Goal: Information Seeking & Learning: Learn about a topic

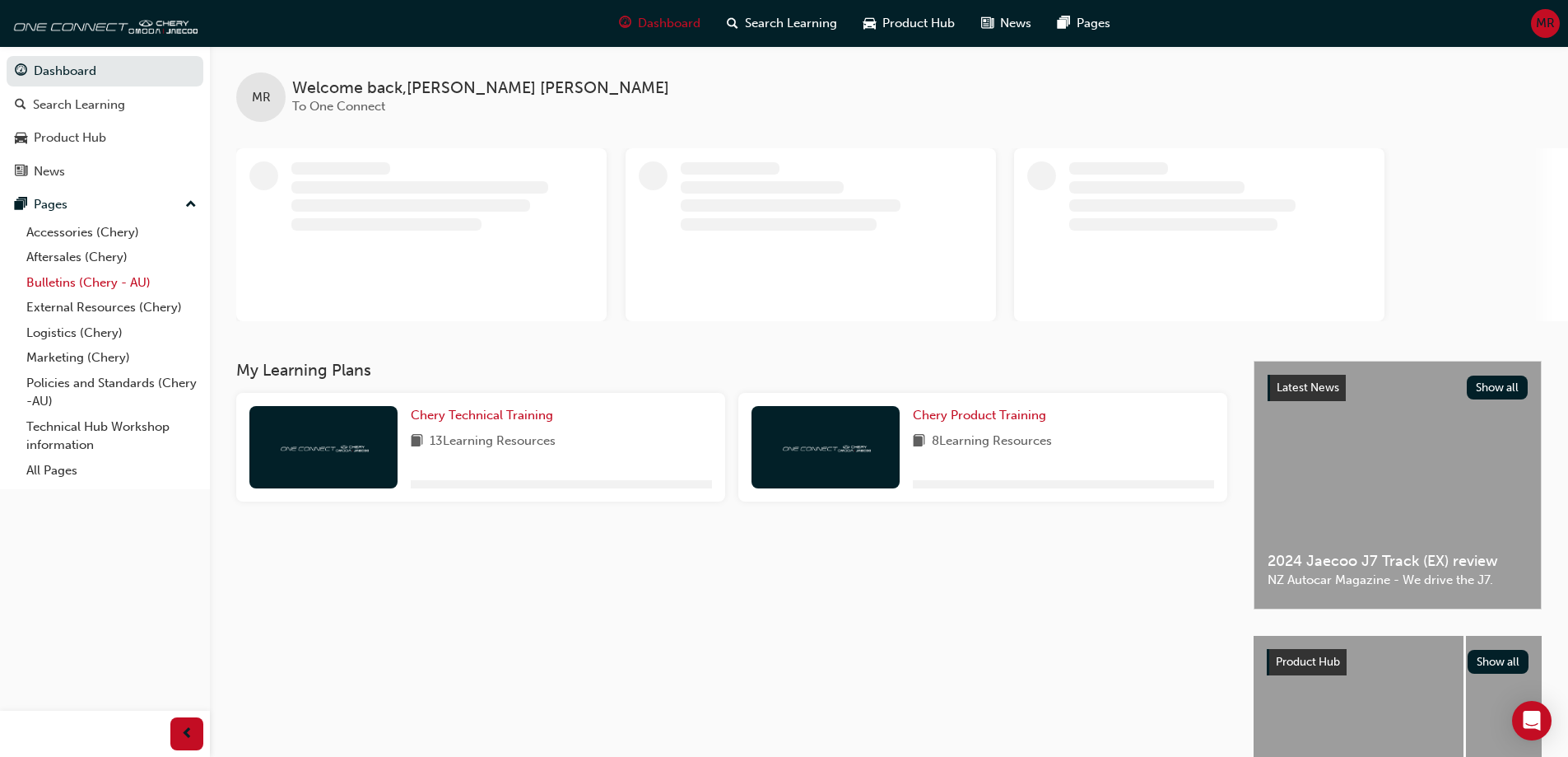
click at [83, 278] on link "Bulletins (Chery - AU)" at bounding box center [112, 283] width 183 height 26
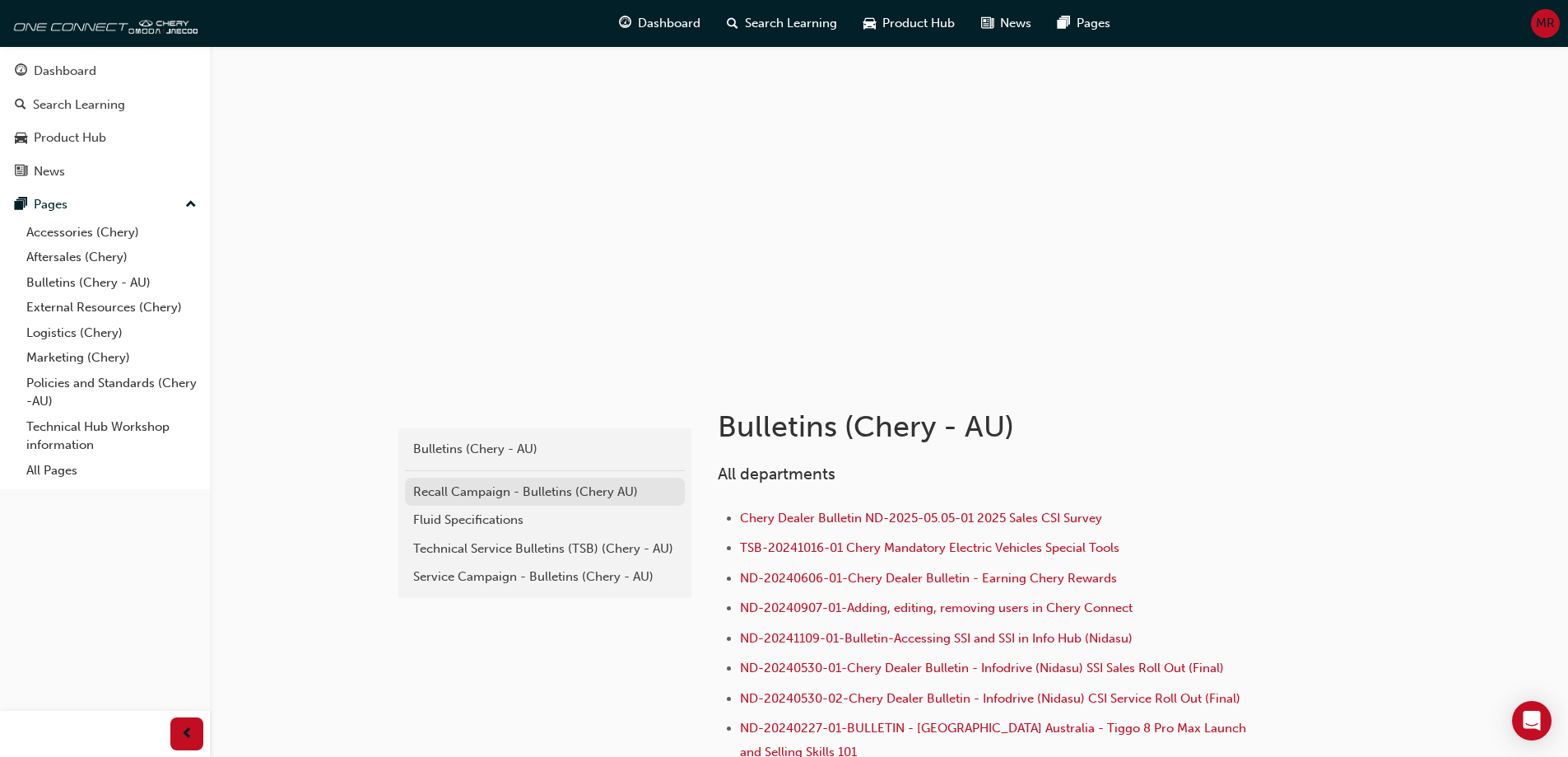
click at [489, 490] on div "Recall Campaign - Bulletins (Chery AU)" at bounding box center [545, 492] width 263 height 19
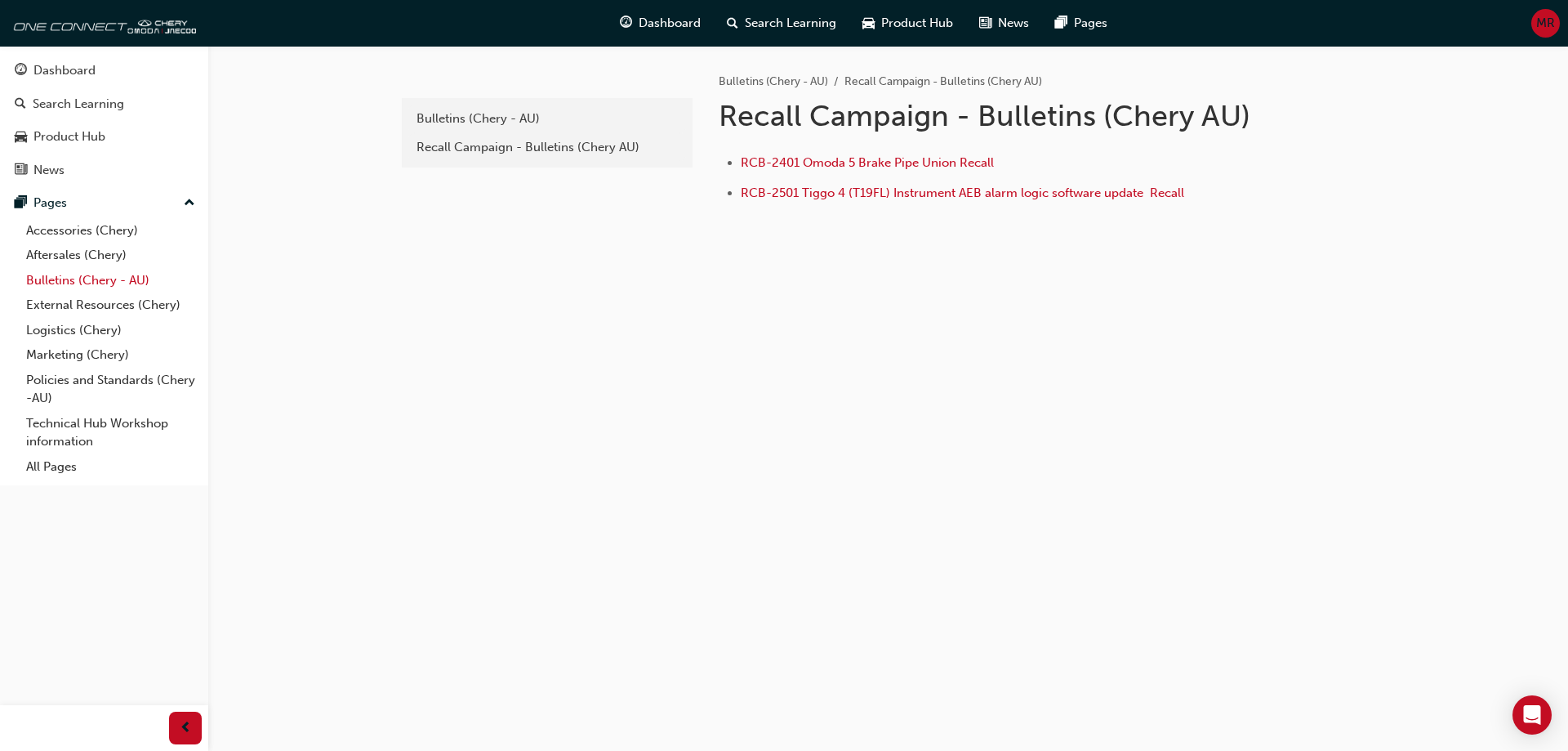
click at [98, 289] on link "Bulletins (Chery - AU)" at bounding box center [111, 280] width 182 height 26
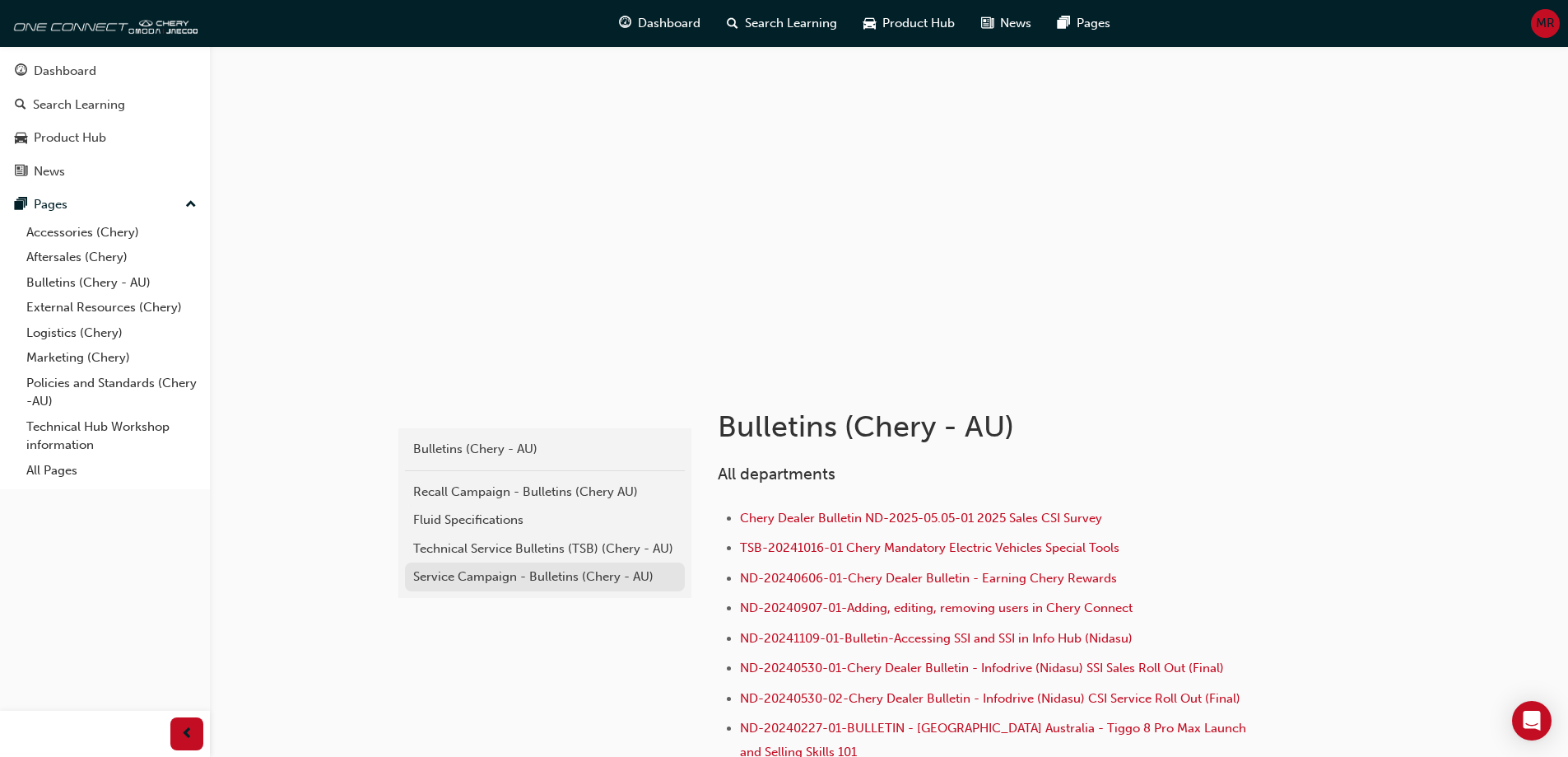
click at [507, 579] on div "Service Campaign - Bulletins (Chery - AU)" at bounding box center [545, 577] width 263 height 19
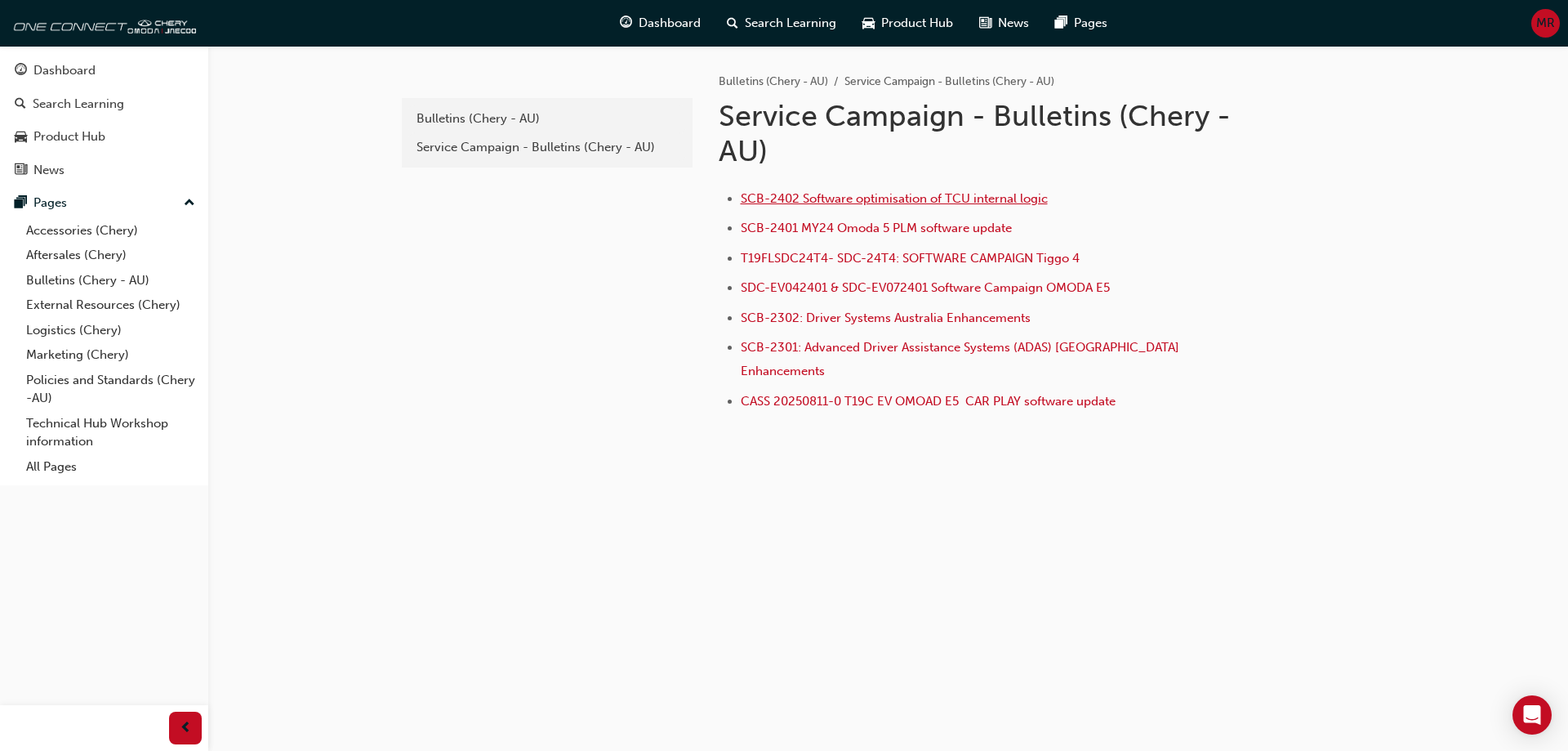
click at [772, 192] on span "SCB-2402 Software optimisation of TCU internal logic" at bounding box center [894, 199] width 307 height 15
